Goal: Find specific page/section: Find specific page/section

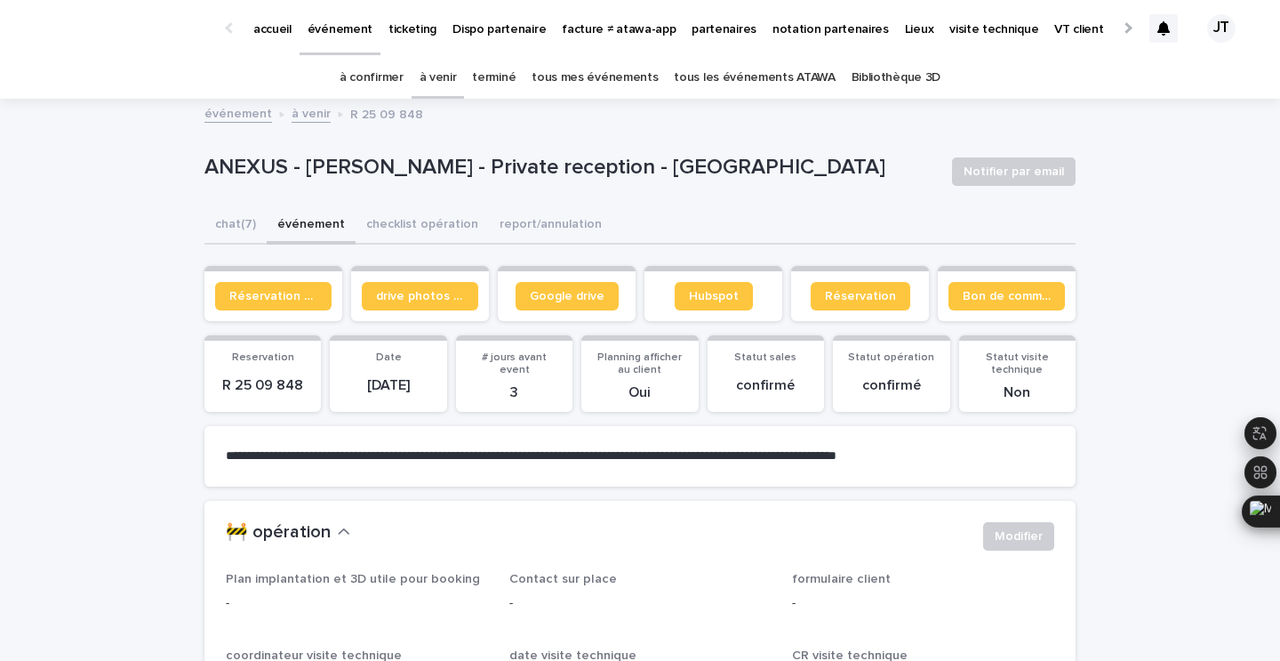
click at [452, 71] on link "à venir" at bounding box center [438, 78] width 37 height 42
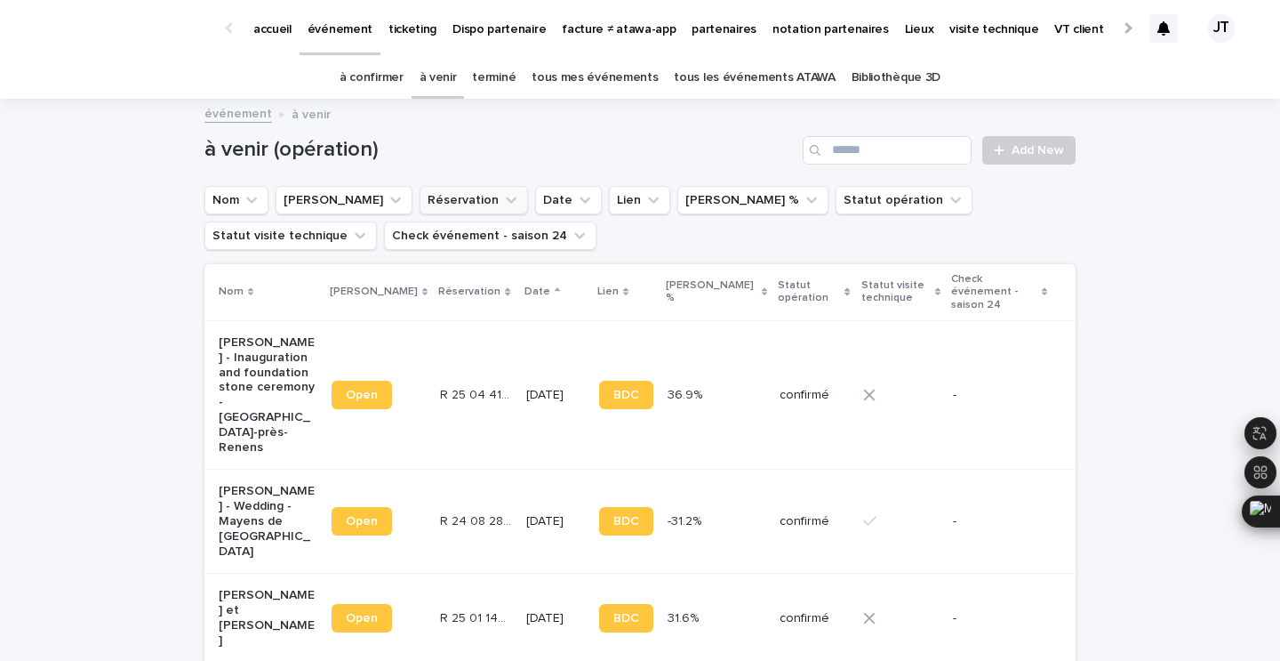
click at [435, 87] on link "à venir" at bounding box center [438, 78] width 37 height 42
click at [874, 149] on input "Search" at bounding box center [887, 150] width 169 height 28
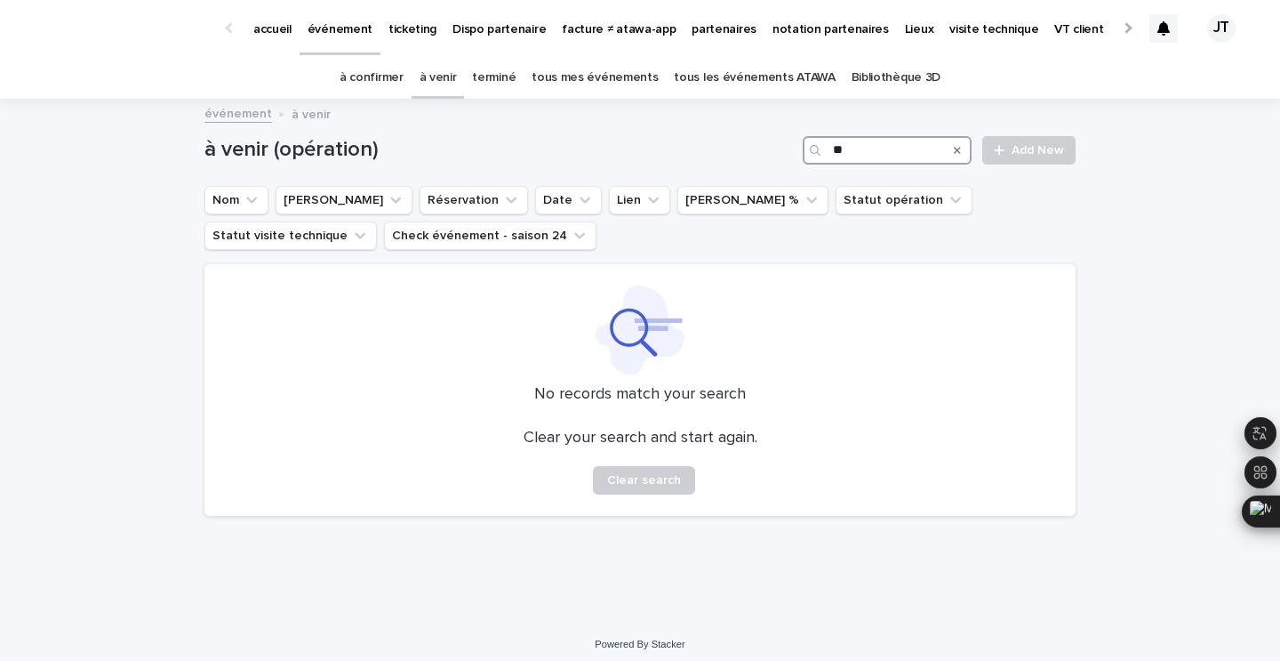
type input "*"
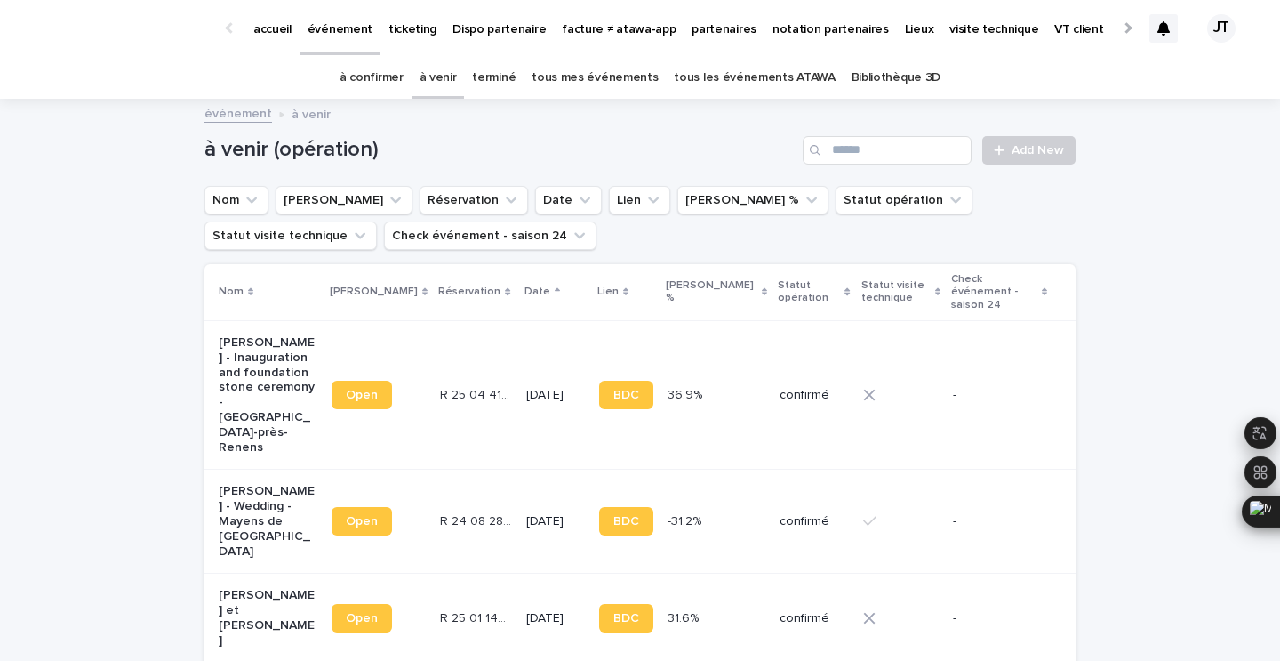
click at [509, 71] on link "terminé" at bounding box center [494, 78] width 44 height 42
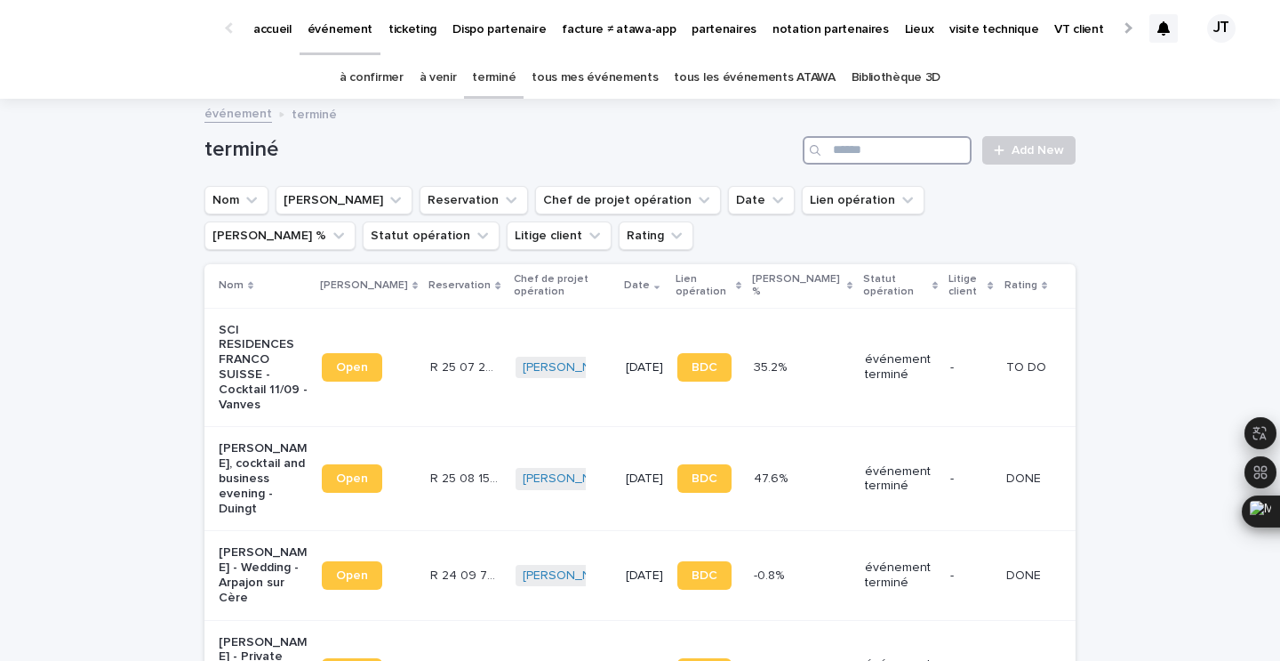
click at [903, 146] on input "Search" at bounding box center [887, 150] width 169 height 28
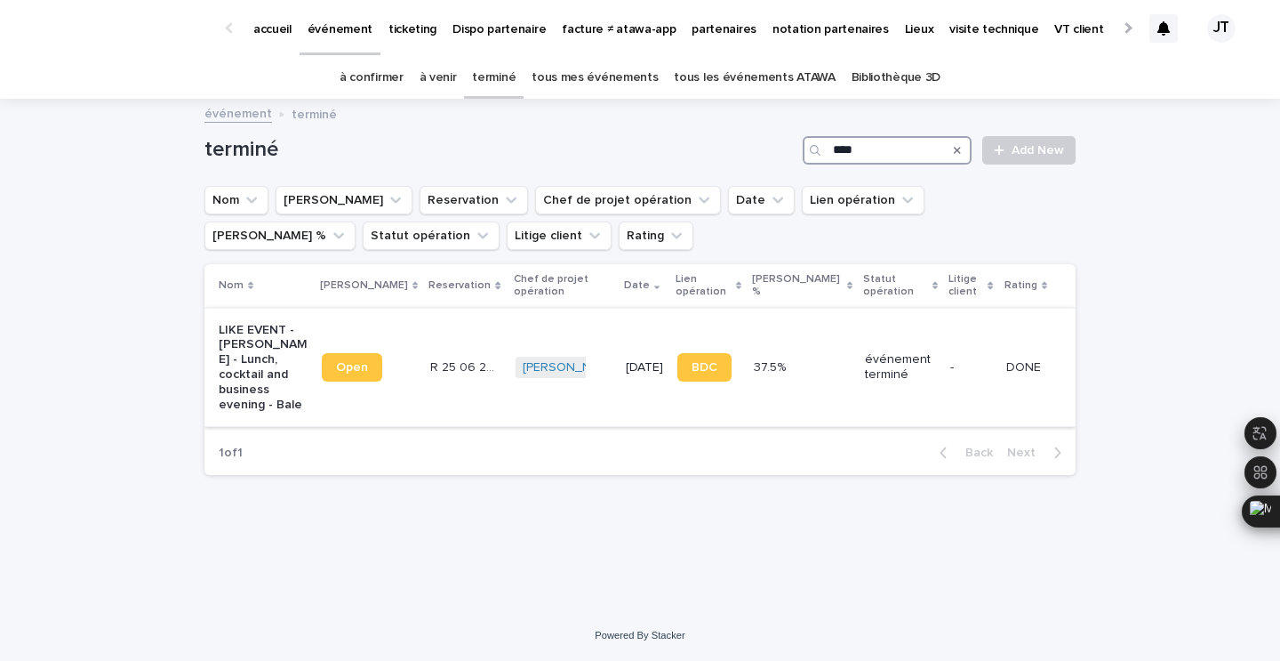
type input "****"
click at [427, 394] on td "R 25 06 2842 R 25 06 2842" at bounding box center [465, 367] width 84 height 119
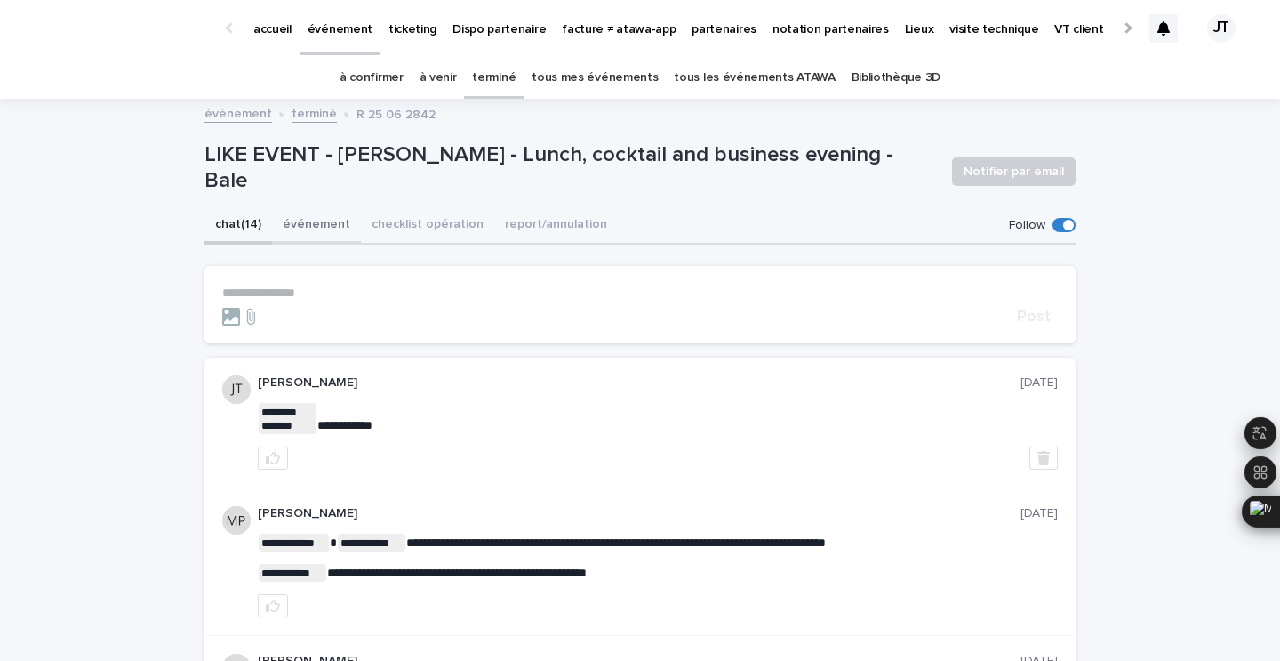
click at [318, 227] on button "événement" at bounding box center [316, 225] width 89 height 37
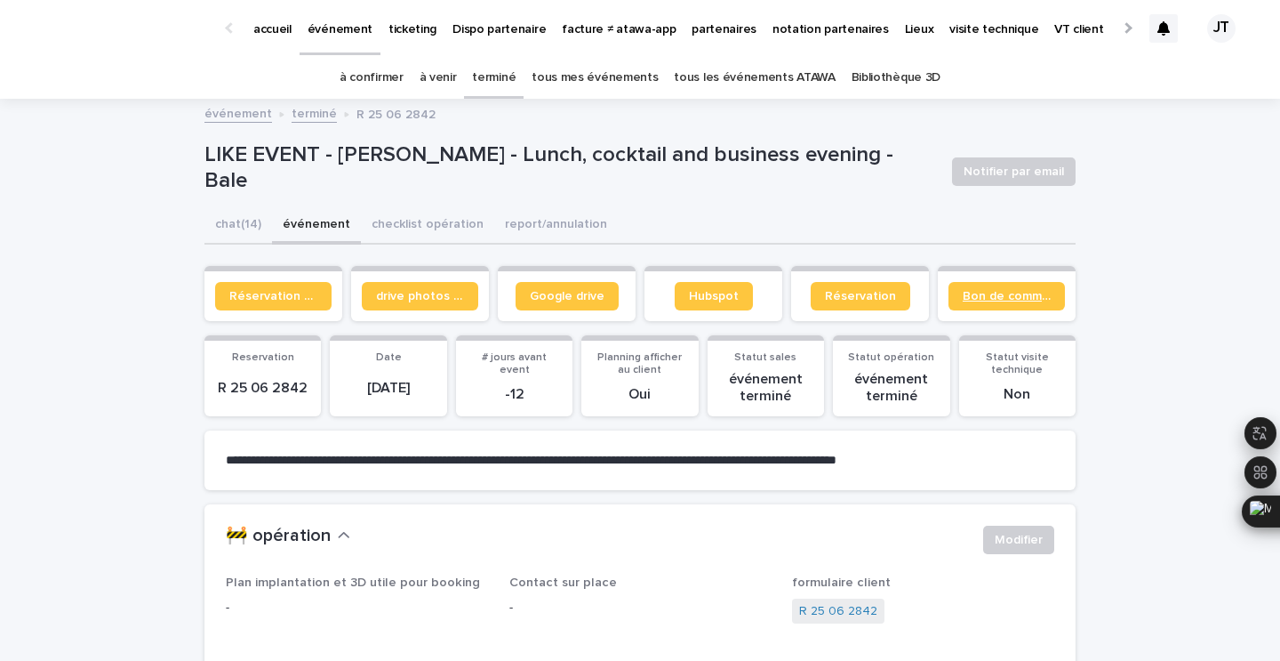
click at [977, 297] on span "Bon de commande" at bounding box center [1007, 296] width 88 height 12
click at [534, 84] on div "tous mes événements" at bounding box center [595, 78] width 142 height 42
click at [515, 83] on link "terminé" at bounding box center [494, 78] width 44 height 42
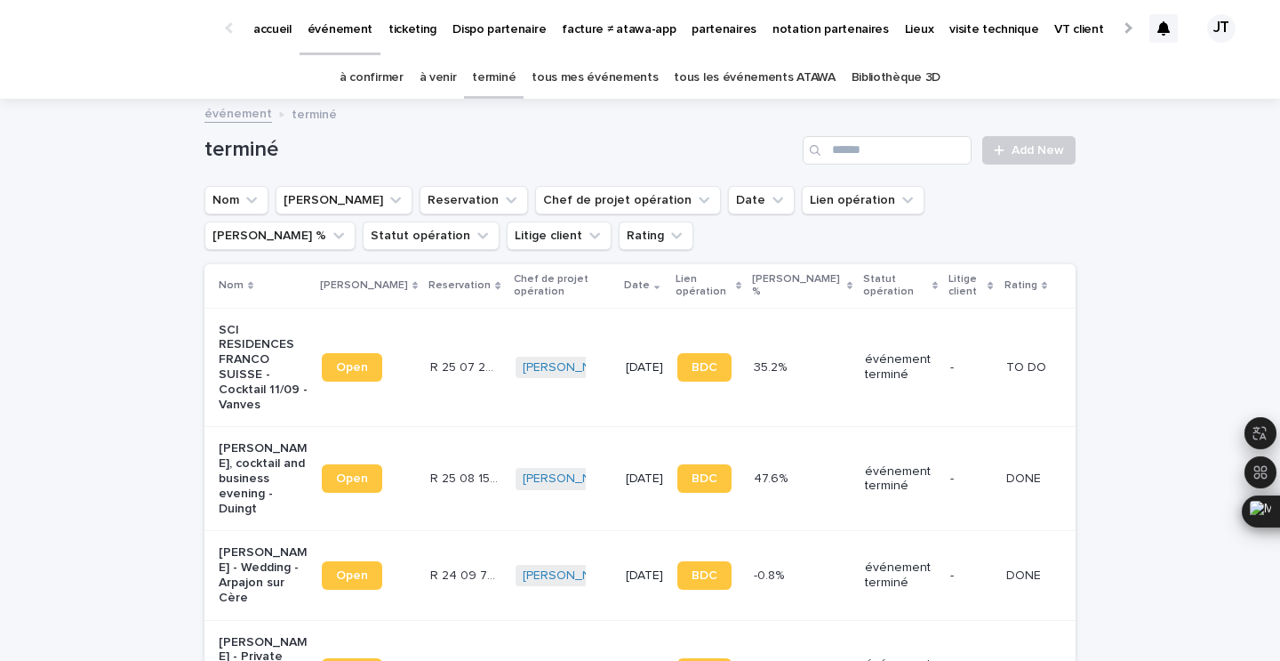
click at [455, 89] on link "à venir" at bounding box center [438, 78] width 37 height 42
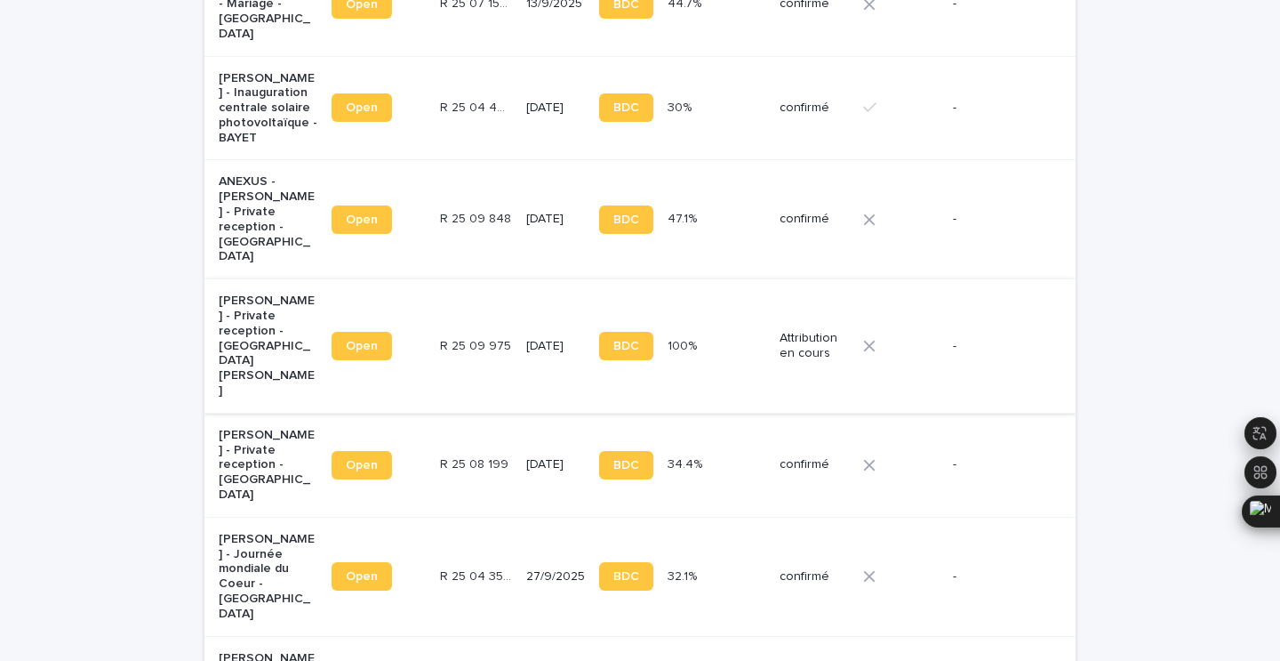
scroll to position [696, 0]
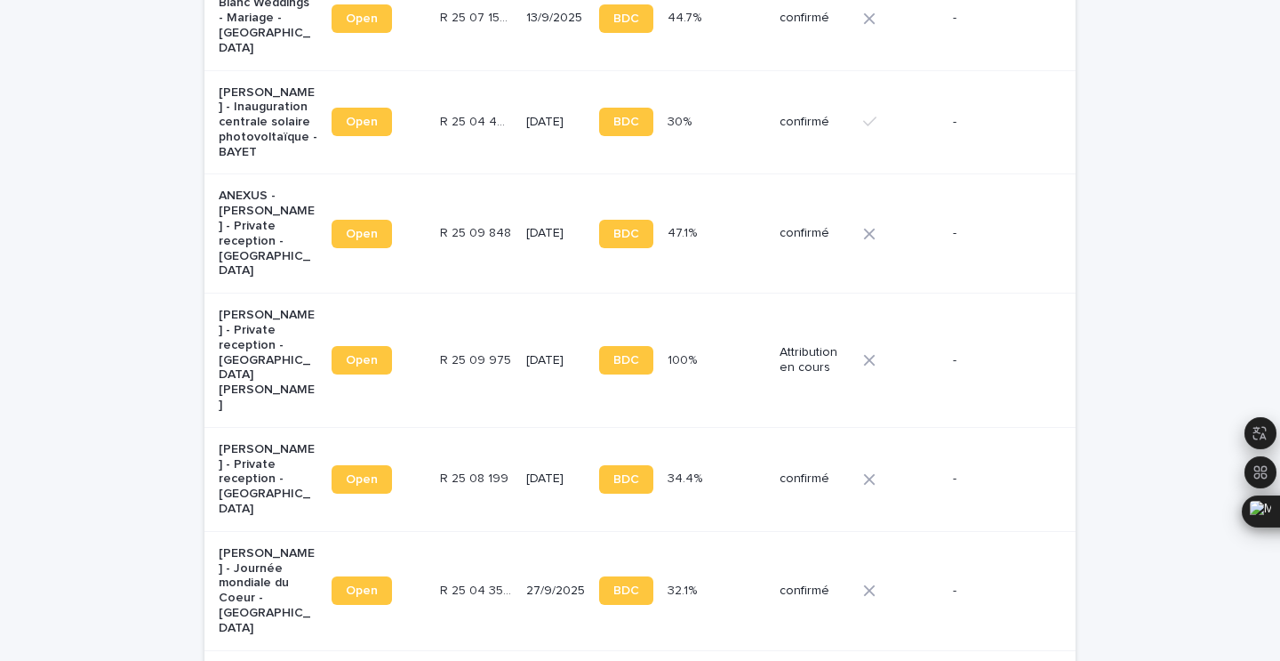
click at [458, 204] on td "R 25 09 848 R 25 09 848" at bounding box center [476, 233] width 86 height 119
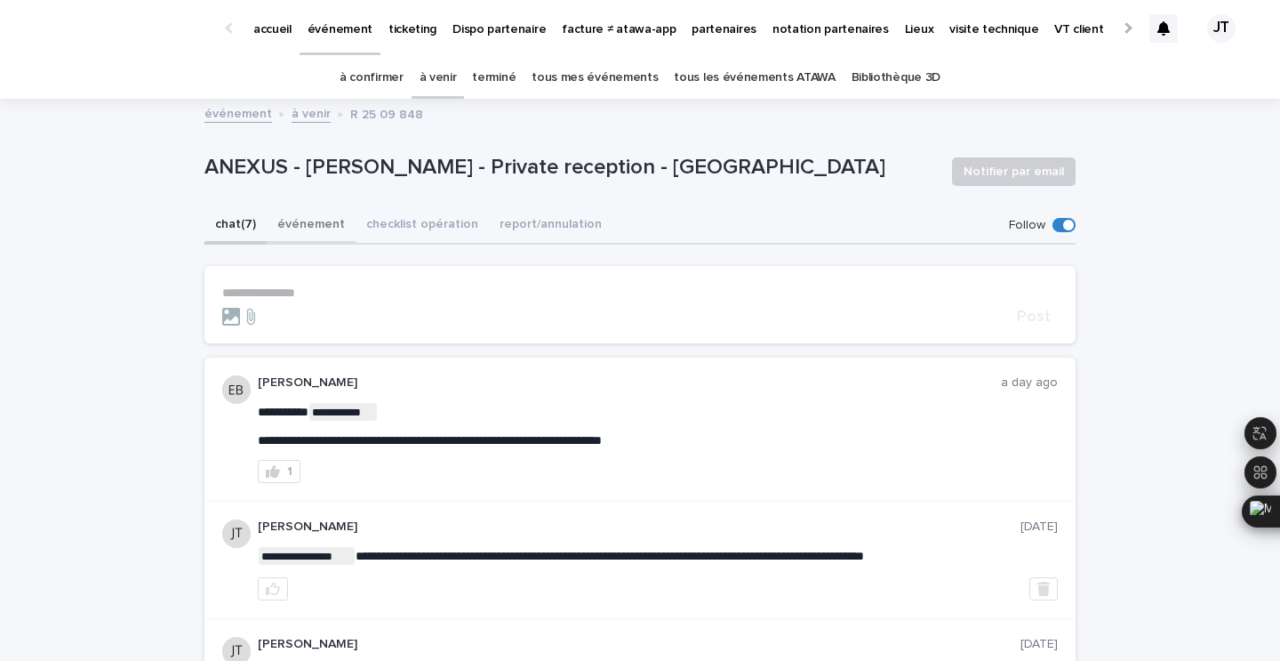
click at [306, 236] on button "événement" at bounding box center [311, 225] width 89 height 37
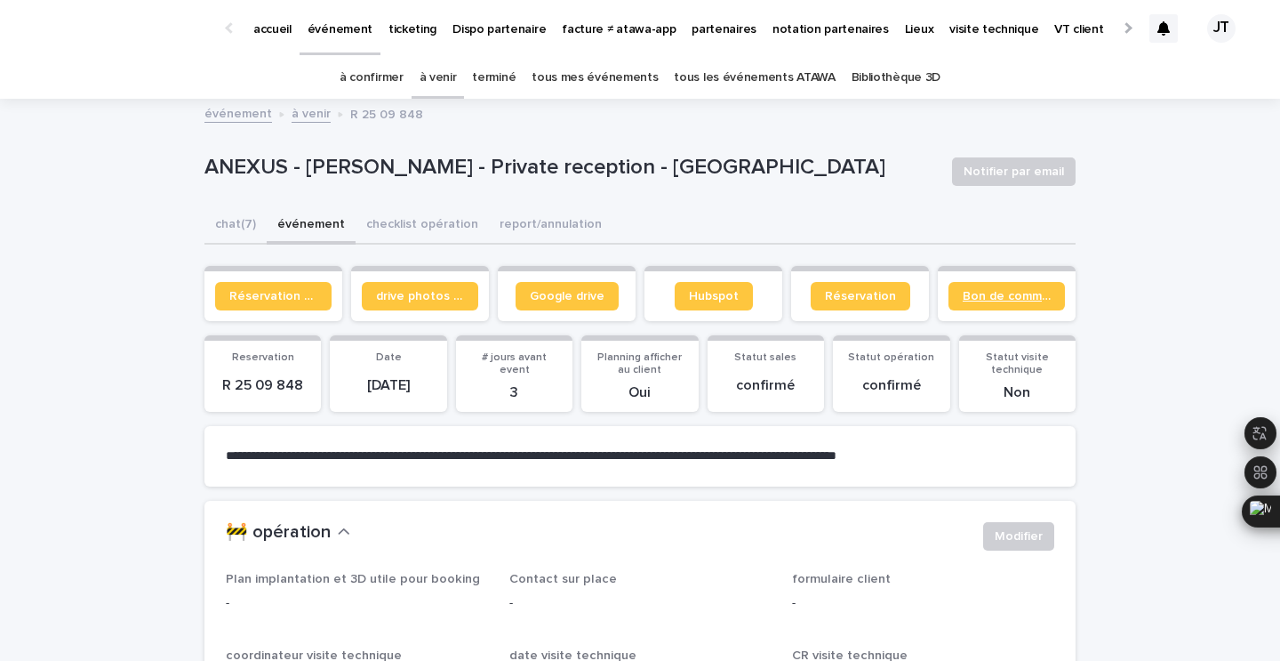
click at [980, 291] on span "Bon de commande" at bounding box center [1007, 296] width 88 height 12
